Goal: Navigation & Orientation: Find specific page/section

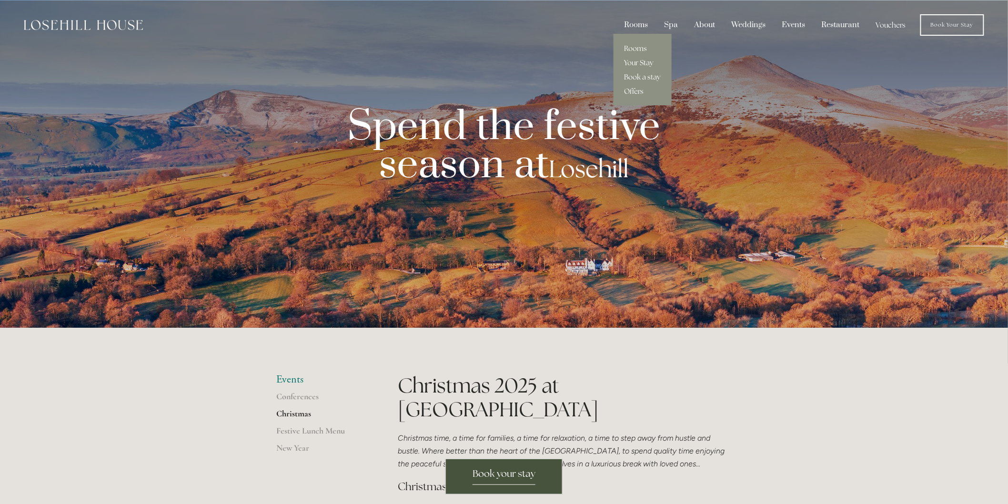
click at [648, 16] on div "Rooms" at bounding box center [636, 25] width 38 height 18
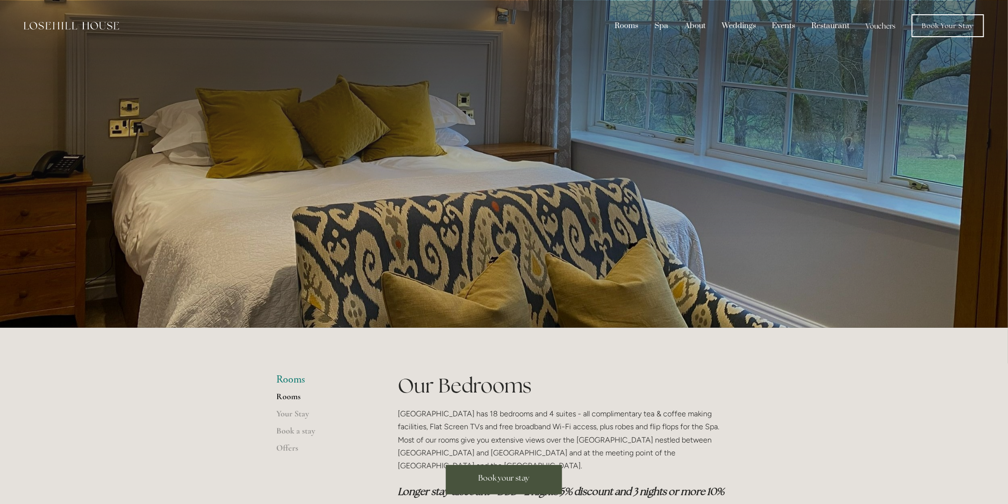
click at [868, 23] on link "Vouchers" at bounding box center [881, 26] width 44 height 18
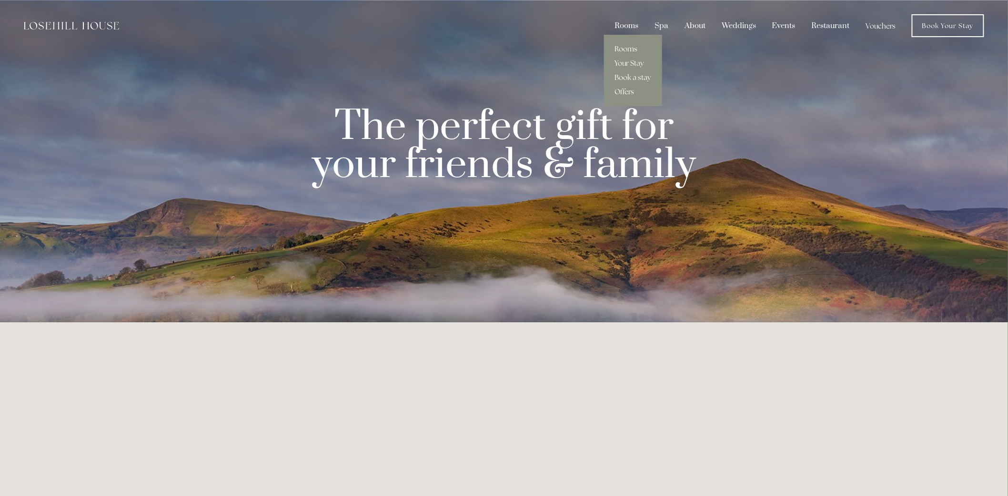
click at [632, 42] on link "Rooms" at bounding box center [633, 49] width 58 height 14
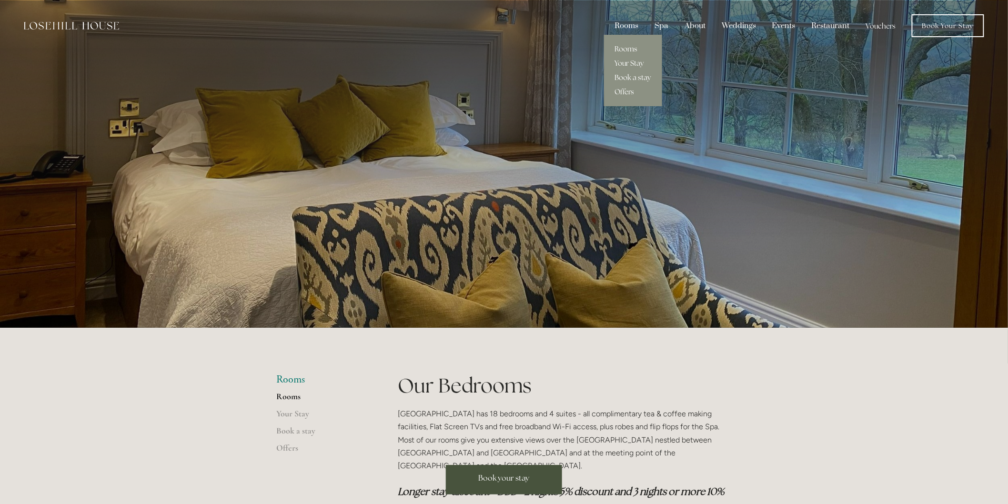
click at [631, 77] on link "Book a stay" at bounding box center [633, 77] width 58 height 14
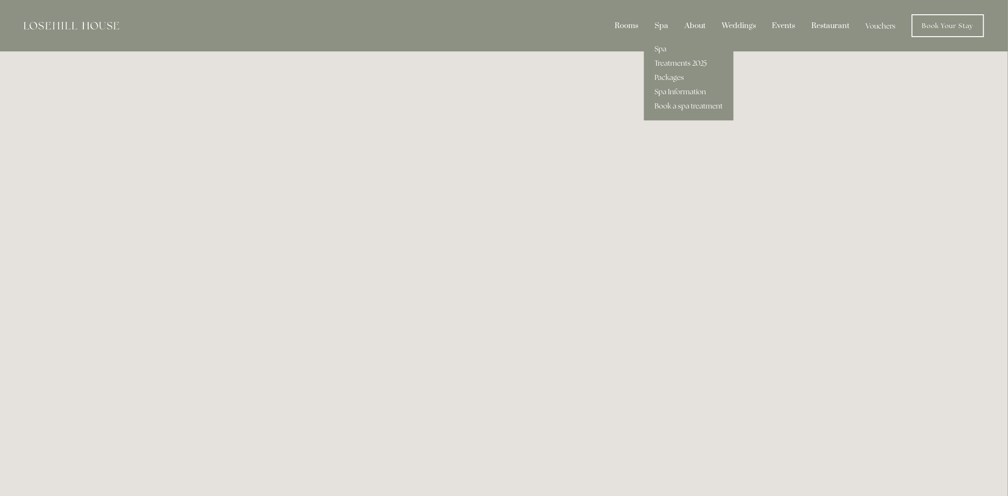
click at [673, 59] on link "Treatments 2025" at bounding box center [689, 63] width 90 height 14
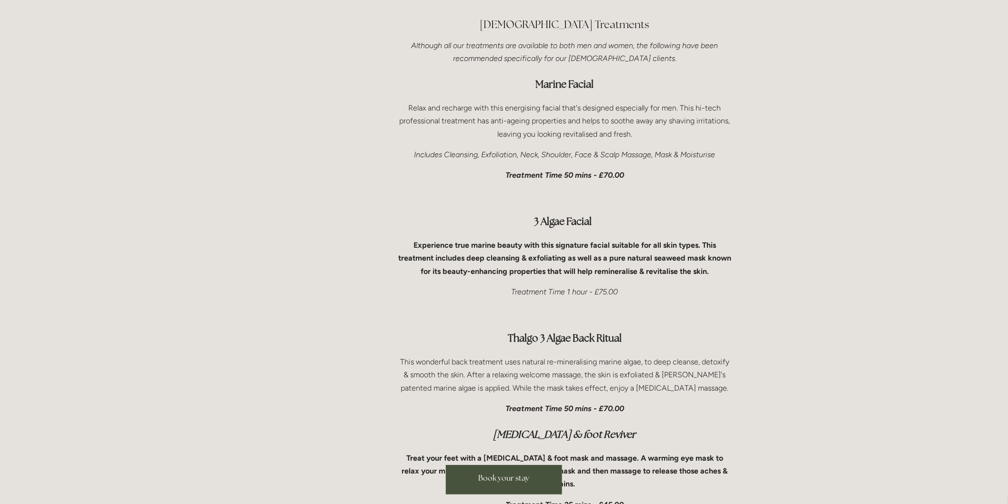
scroll to position [3069, 0]
